Goal: Find specific page/section: Find specific page/section

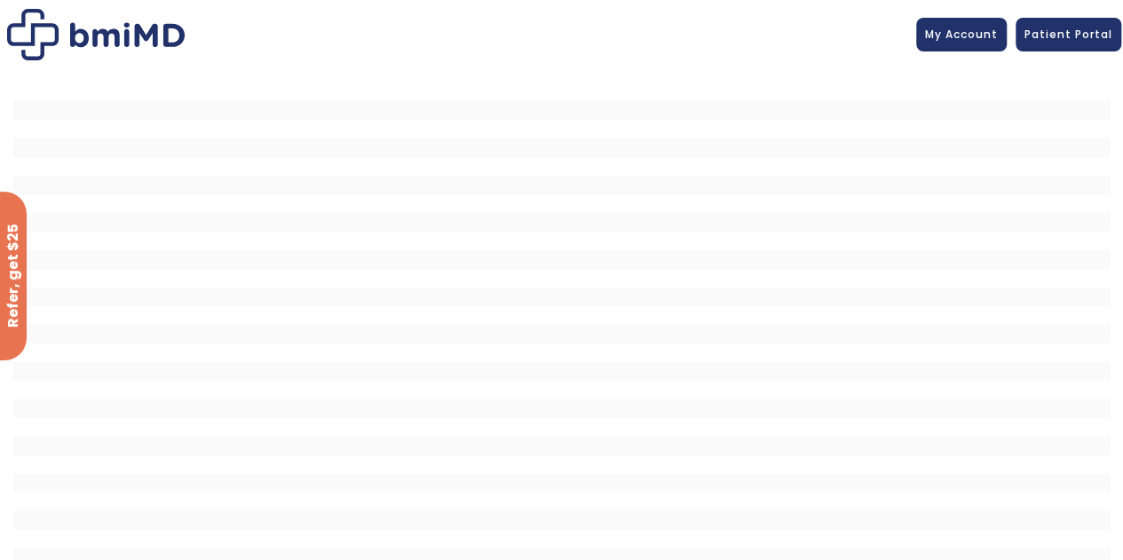
click at [109, 33] on img at bounding box center [96, 34] width 178 height 51
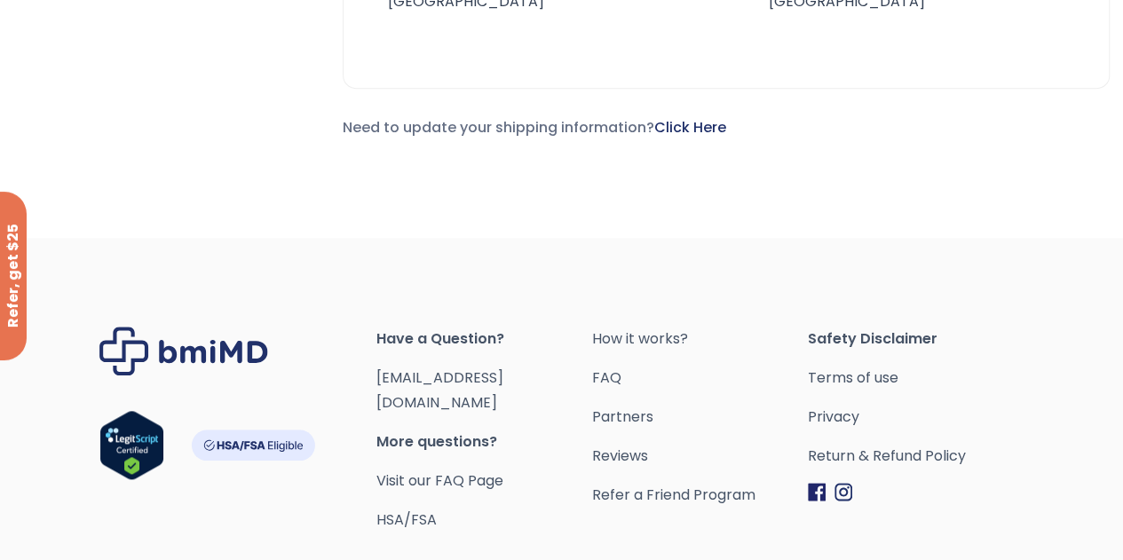
scroll to position [621, 0]
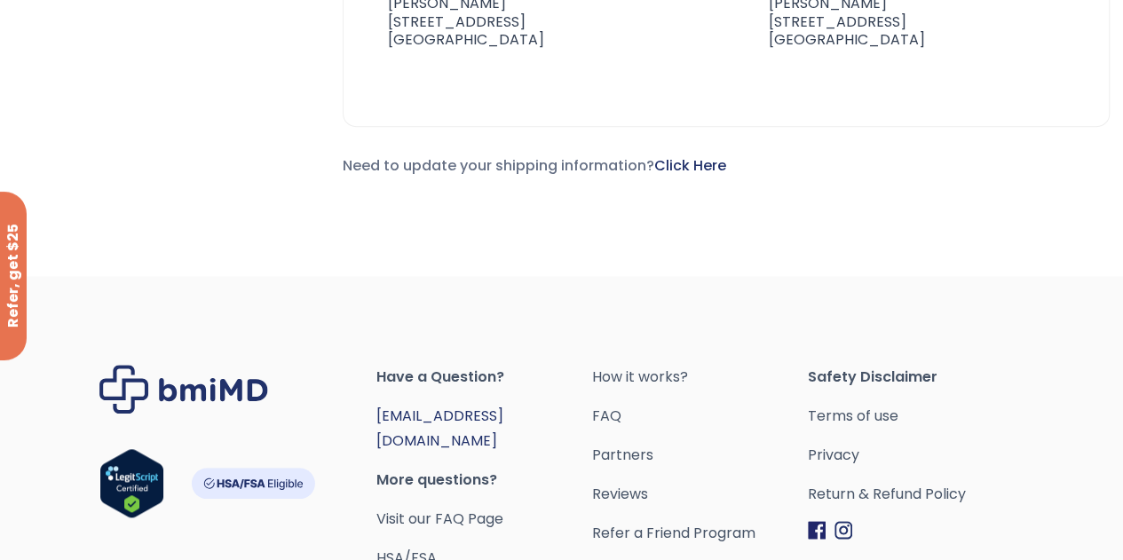
click at [503, 409] on link "[EMAIL_ADDRESS][DOMAIN_NAME]" at bounding box center [439, 428] width 127 height 45
click at [673, 409] on link "FAQ" at bounding box center [700, 416] width 216 height 25
